Goal: Task Accomplishment & Management: Use online tool/utility

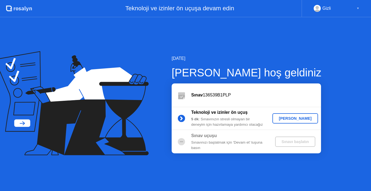
click at [297, 120] on div "[PERSON_NAME]" at bounding box center [296, 119] width 42 height 4
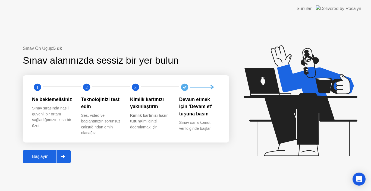
click at [46, 157] on div "Başlayın" at bounding box center [40, 157] width 32 height 5
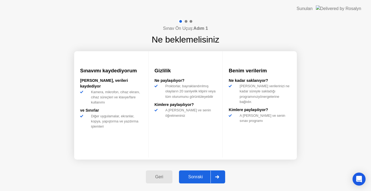
click at [208, 180] on div "Sonraki" at bounding box center [196, 177] width 30 height 5
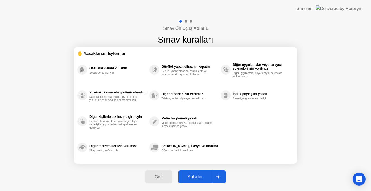
click at [208, 180] on div "Anladım" at bounding box center [195, 177] width 31 height 5
select select "Available cameras"
select select "Available speakers"
select select "Available microphones"
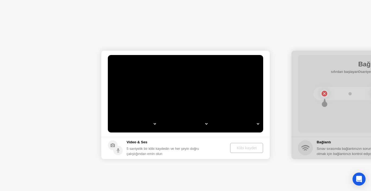
select select "*"
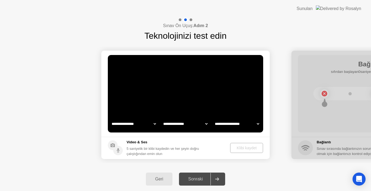
select select "**********"
select select "*******"
click at [203, 122] on select "**********" at bounding box center [185, 124] width 46 height 11
drag, startPoint x: 202, startPoint y: 125, endPoint x: 214, endPoint y: 126, distance: 12.5
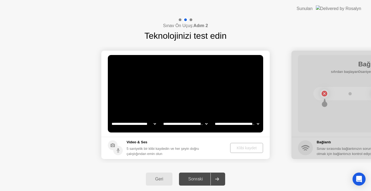
click at [202, 125] on select "**********" at bounding box center [185, 124] width 46 height 11
click at [231, 127] on select "**********" at bounding box center [237, 124] width 46 height 11
click at [235, 127] on select "**********" at bounding box center [237, 124] width 46 height 11
click at [181, 122] on select "**********" at bounding box center [185, 124] width 46 height 11
drag, startPoint x: 181, startPoint y: 122, endPoint x: 218, endPoint y: 130, distance: 38.0
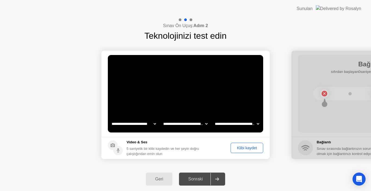
click at [181, 122] on select "**********" at bounding box center [185, 124] width 46 height 11
click at [233, 129] on main "**********" at bounding box center [185, 94] width 168 height 86
click at [238, 128] on select "**********" at bounding box center [237, 124] width 46 height 11
click at [242, 126] on select "**********" at bounding box center [237, 124] width 46 height 11
click at [237, 147] on div "Klibi kaydet" at bounding box center [246, 148] width 29 height 4
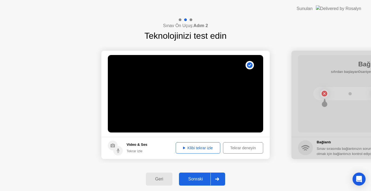
click at [193, 146] on div "Klibi tekrar izle" at bounding box center [198, 148] width 41 height 4
click at [194, 96] on video at bounding box center [185, 94] width 155 height 78
click at [194, 178] on div "Sonraki" at bounding box center [196, 179] width 30 height 5
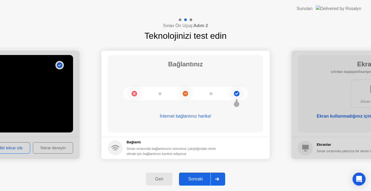
click at [195, 180] on div "Sonraki" at bounding box center [196, 179] width 30 height 5
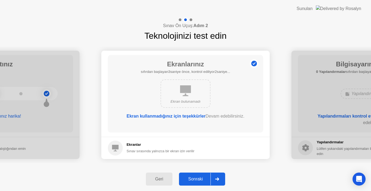
click at [193, 179] on div "Sonraki" at bounding box center [196, 179] width 30 height 5
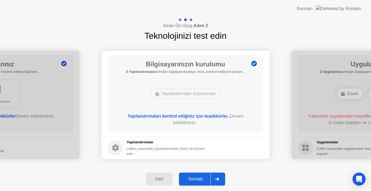
click at [195, 178] on div "Sonraki" at bounding box center [196, 179] width 30 height 5
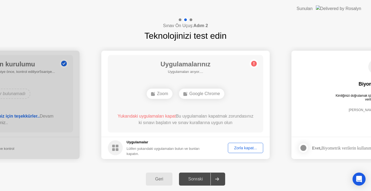
click at [248, 149] on div "Zorla kapat..." at bounding box center [246, 148] width 32 height 4
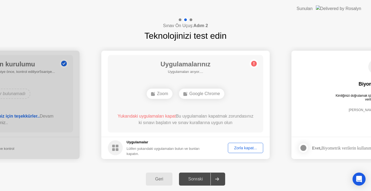
click at [240, 150] on div "Zorla kapat..." at bounding box center [246, 148] width 32 height 4
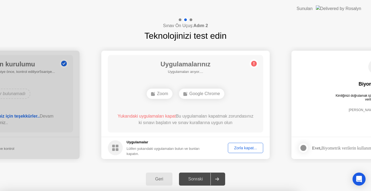
drag, startPoint x: 203, startPoint y: 129, endPoint x: 205, endPoint y: 133, distance: 4.3
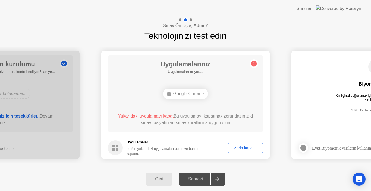
click at [261, 176] on div "Geri Sonraki" at bounding box center [185, 180] width 371 height 24
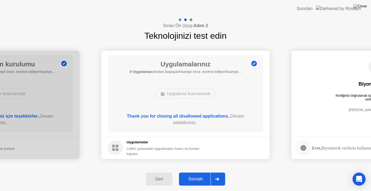
drag, startPoint x: 189, startPoint y: 95, endPoint x: 189, endPoint y: 101, distance: 6.2
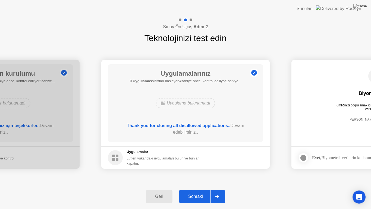
click at [201, 191] on div "Sonraki" at bounding box center [196, 196] width 30 height 5
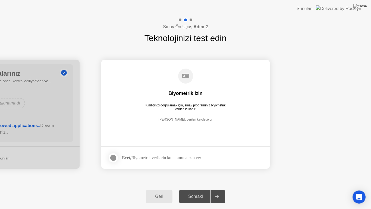
click at [177, 157] on div "Evet, Biyometrik verilerin kullanımına izin ver" at bounding box center [161, 157] width 79 height 5
click at [117, 160] on label at bounding box center [115, 157] width 14 height 11
click at [208, 191] on button "Sonraki" at bounding box center [202, 196] width 46 height 13
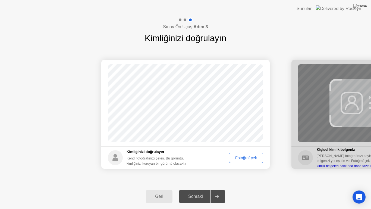
click at [247, 163] on footer "Kimliğinizi doğrulayın Kendi fotoğrafınızı çekin. Bu görüntü, kimliğinizi koruy…" at bounding box center [185, 157] width 168 height 22
click at [248, 159] on div "Fotoğraf çek" at bounding box center [246, 157] width 30 height 4
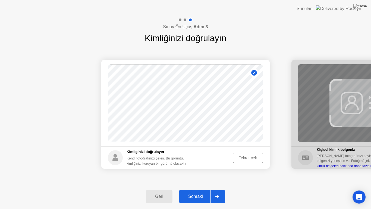
click at [194, 191] on div "Sonraki" at bounding box center [196, 196] width 30 height 5
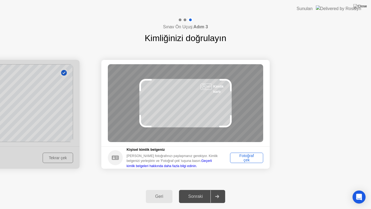
click at [241, 156] on div "Fotoğraf çek" at bounding box center [246, 157] width 29 height 9
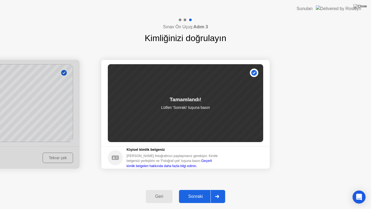
click at [202, 191] on div "Sonraki" at bounding box center [196, 196] width 30 height 5
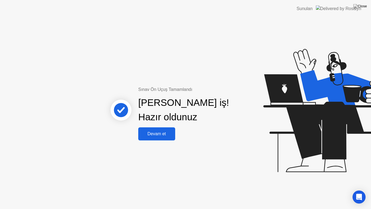
click at [165, 135] on div "Devam et" at bounding box center [157, 133] width 34 height 5
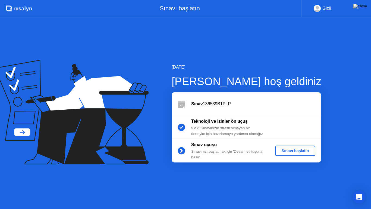
click at [295, 152] on div "Sınavı başlatın" at bounding box center [295, 150] width 36 height 4
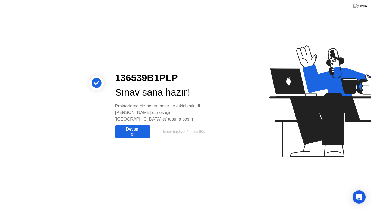
click at [141, 127] on div "Devam et" at bounding box center [133, 132] width 32 height 10
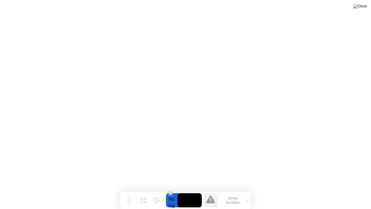
click at [175, 191] on div at bounding box center [171, 200] width 11 height 14
click at [169, 191] on div at bounding box center [171, 200] width 11 height 14
click at [183, 191] on video at bounding box center [189, 200] width 24 height 14
click at [181, 191] on video at bounding box center [189, 200] width 24 height 14
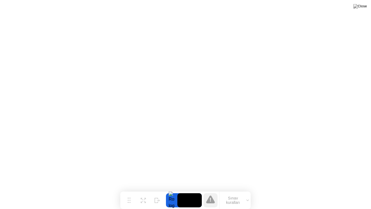
click at [181, 191] on video at bounding box center [189, 200] width 24 height 14
click at [172, 191] on div at bounding box center [171, 200] width 11 height 14
click at [179, 191] on video at bounding box center [189, 200] width 24 height 14
click at [165, 191] on div "Taşı Genişlet Gizle Sınav kuralları" at bounding box center [185, 199] width 130 height 17
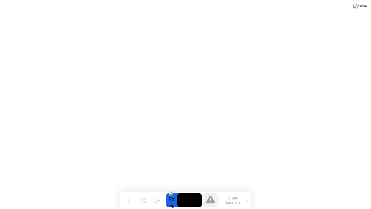
click at [185, 191] on video at bounding box center [189, 200] width 24 height 14
click at [187, 191] on video at bounding box center [189, 200] width 24 height 14
click at [193, 191] on video at bounding box center [189, 200] width 24 height 14
drag, startPoint x: 188, startPoint y: 199, endPoint x: 177, endPoint y: 200, distance: 11.4
click at [178, 191] on video at bounding box center [189, 200] width 24 height 14
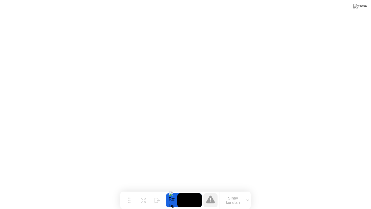
click at [163, 191] on button "Gizle" at bounding box center [157, 200] width 14 height 14
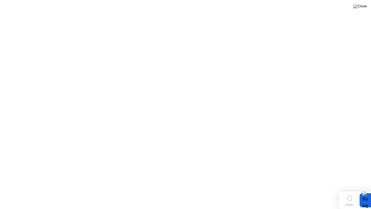
click at [347, 191] on icon at bounding box center [349, 197] width 5 height 5
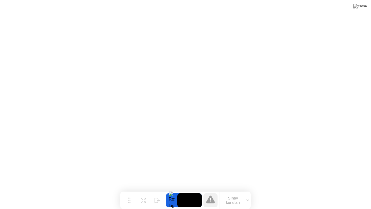
drag, startPoint x: 349, startPoint y: 200, endPoint x: 188, endPoint y: 193, distance: 161.0
click at [188, 191] on video at bounding box center [189, 200] width 24 height 14
click at [190, 191] on video at bounding box center [189, 200] width 24 height 14
click at [170, 191] on div at bounding box center [171, 200] width 11 height 14
click at [179, 191] on video at bounding box center [189, 200] width 24 height 14
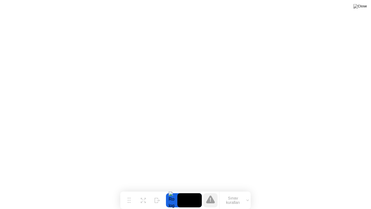
click at [173, 191] on div at bounding box center [171, 200] width 11 height 14
click at [245, 191] on button "Sınav kuralları" at bounding box center [234, 199] width 31 height 9
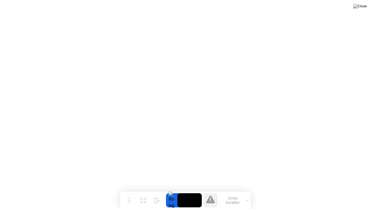
click at [193, 191] on video at bounding box center [189, 200] width 24 height 14
click at [191, 191] on video at bounding box center [189, 200] width 24 height 14
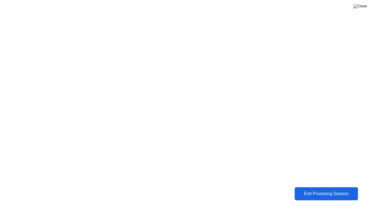
click at [328, 191] on div "End Proctoring Session" at bounding box center [326, 193] width 60 height 5
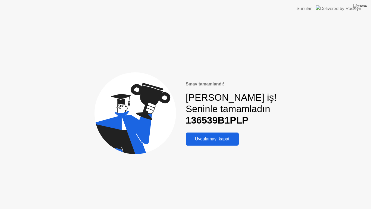
drag, startPoint x: 180, startPoint y: 89, endPoint x: 257, endPoint y: 121, distance: 84.1
click at [257, 121] on div "Sınav tamamlandı! [PERSON_NAME] iş! Seninle tamamladın 136539B1PLP Uygulamayı k…" at bounding box center [185, 112] width 371 height 191
click at [222, 140] on div "Uygulamayı kapat" at bounding box center [212, 138] width 50 height 5
